Goal: Find specific page/section: Find specific page/section

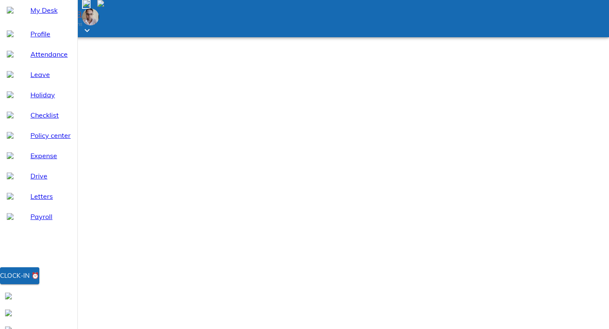
type input "harine"
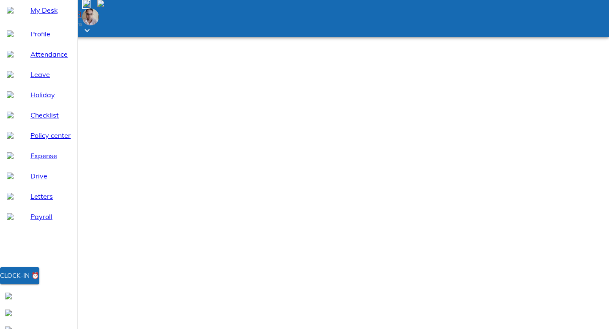
type input "harin"
type input "c"
type input "[PERSON_NAME]"
